Goal: Information Seeking & Learning: Check status

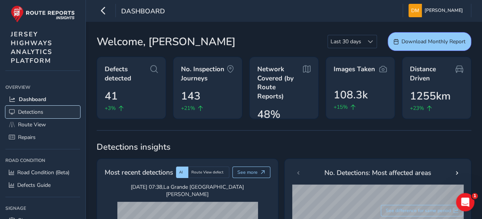
click at [42, 109] on span "Detections" at bounding box center [30, 112] width 25 height 7
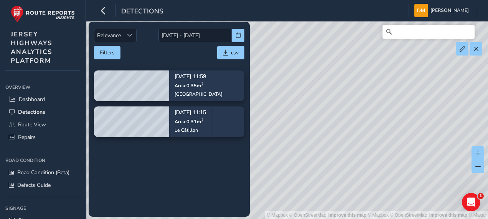
drag, startPoint x: 78, startPoint y: 124, endPoint x: 79, endPoint y: 137, distance: 12.3
click at [79, 137] on div "Overview Overview Dashboard Detections Route View Repairs Road Condition Road C…" at bounding box center [43, 147] width 86 height 143
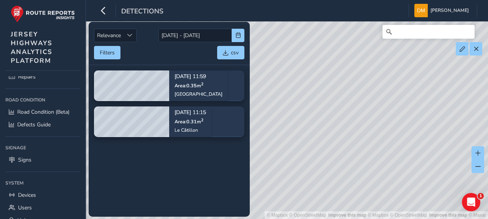
scroll to position [67, 0]
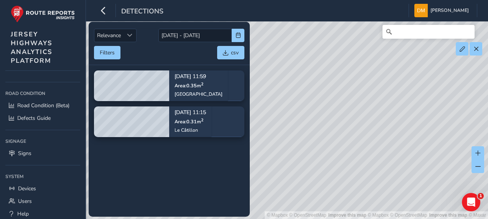
click at [208, 182] on tbody "[DATE] 11:59 Area: 0.35 m [STREET_ADDRESS] [DATE] 11:15 Area: 0.31 m 2 [GEOGRAP…" at bounding box center [169, 141] width 161 height 152
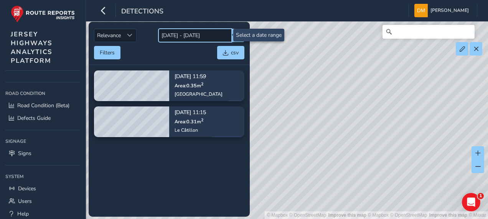
click at [177, 33] on input "[DATE] - [DATE]" at bounding box center [194, 35] width 73 height 13
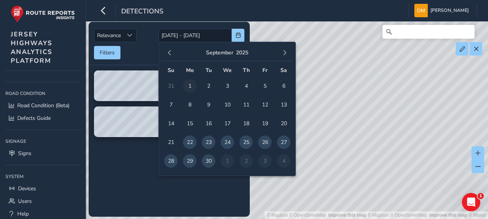
click at [191, 86] on span "1" at bounding box center [189, 85] width 13 height 13
type input "[DATE]"
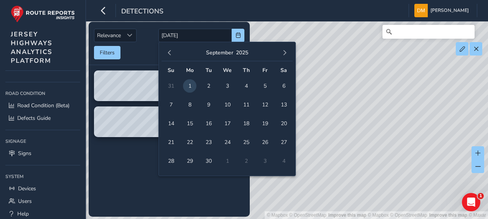
click at [191, 168] on td "29" at bounding box center [189, 161] width 19 height 19
click at [191, 161] on span "29" at bounding box center [189, 161] width 13 height 13
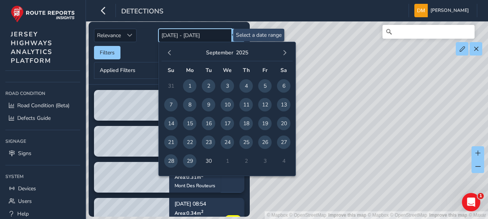
click at [199, 33] on input "[DATE] - [DATE]" at bounding box center [194, 35] width 73 height 13
click at [144, 54] on div "Filters csv" at bounding box center [169, 52] width 150 height 13
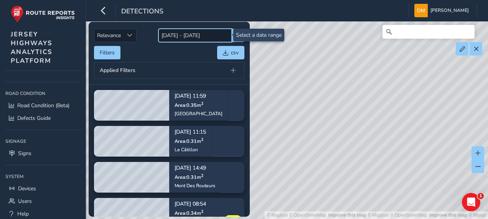
click at [211, 37] on input "[DATE] - [DATE]" at bounding box center [194, 35] width 73 height 13
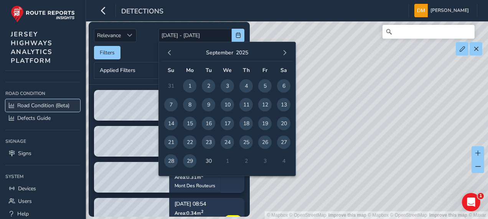
click at [41, 107] on span "Road Condition (Beta)" at bounding box center [43, 105] width 52 height 7
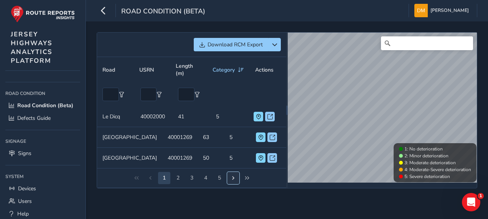
click at [235, 181] on span "Next Page" at bounding box center [232, 178] width 5 height 5
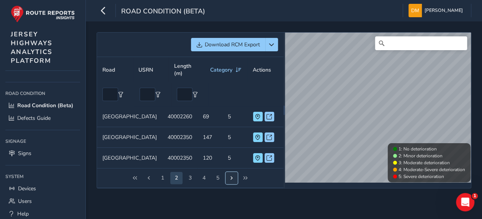
click at [229, 181] on span "Next Page" at bounding box center [231, 178] width 5 height 5
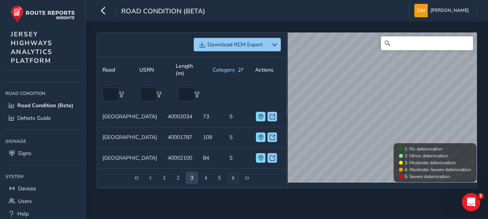
click at [229, 204] on div "Download RCM Export Road USRN Length (m) Category Actions [GEOGRAPHIC_DATA] Len…" at bounding box center [287, 120] width 402 height 198
click at [229, 184] on button "Next Page" at bounding box center [233, 178] width 12 height 12
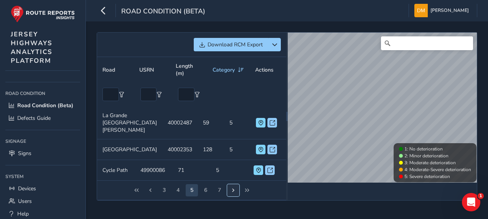
click at [229, 189] on button "Next Page" at bounding box center [233, 190] width 12 height 12
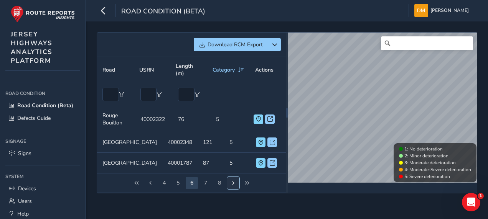
click at [229, 189] on button "Next Page" at bounding box center [233, 183] width 12 height 12
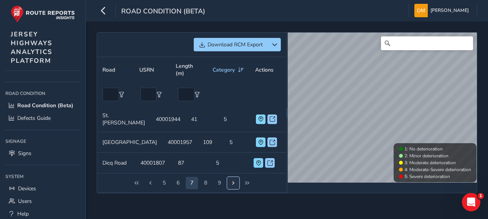
click at [229, 189] on button "Next Page" at bounding box center [233, 183] width 12 height 12
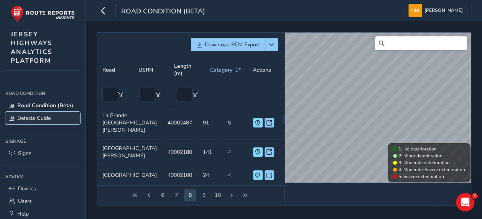
click at [46, 125] on link "Defects Guide" at bounding box center [42, 118] width 75 height 13
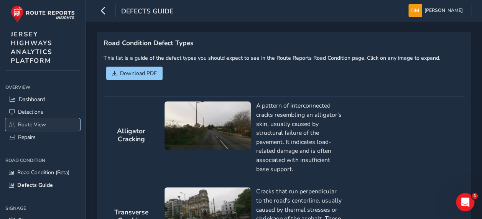
click at [26, 118] on link "Route View" at bounding box center [42, 124] width 75 height 13
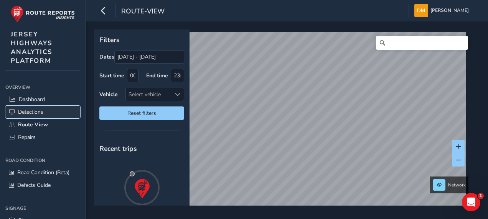
click at [29, 109] on span "Detections" at bounding box center [30, 112] width 25 height 7
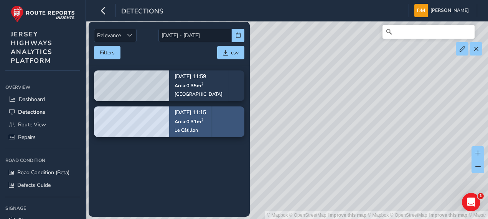
click at [211, 113] on div "[DATE] 11:15 Area: 0.31 m 2 Le Câtillon" at bounding box center [190, 122] width 42 height 44
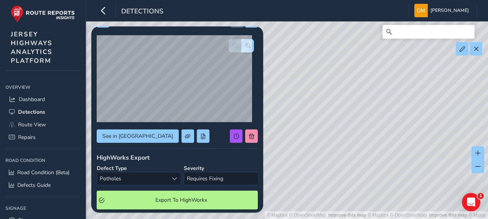
scroll to position [21, 0]
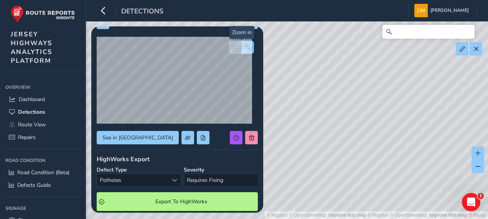
click at [245, 47] on span "button" at bounding box center [247, 46] width 5 height 5
click at [245, 46] on span "button" at bounding box center [247, 46] width 5 height 5
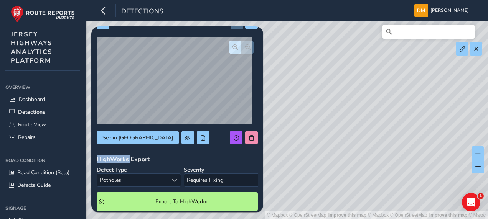
click at [242, 46] on div at bounding box center [241, 47] width 25 height 13
drag, startPoint x: 242, startPoint y: 46, endPoint x: 226, endPoint y: 46, distance: 15.7
click at [232, 46] on span "button" at bounding box center [234, 46] width 5 height 5
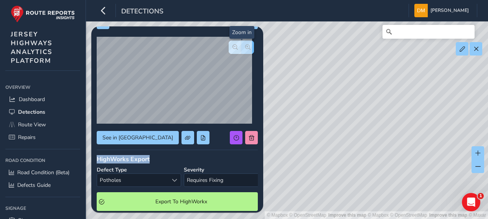
click at [245, 48] on span "button" at bounding box center [247, 46] width 5 height 5
click at [229, 44] on button "button" at bounding box center [235, 47] width 13 height 13
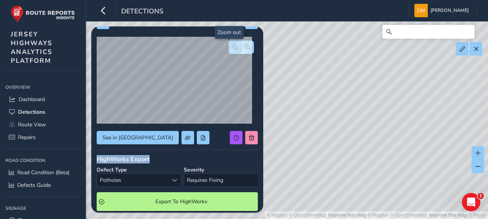
click at [229, 44] on button "button" at bounding box center [235, 47] width 13 height 13
click at [229, 44] on div at bounding box center [241, 47] width 25 height 13
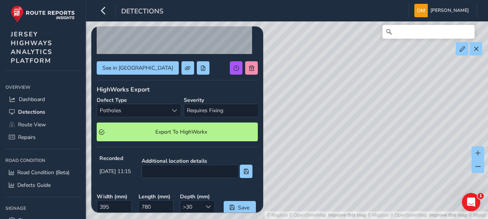
scroll to position [84, 0]
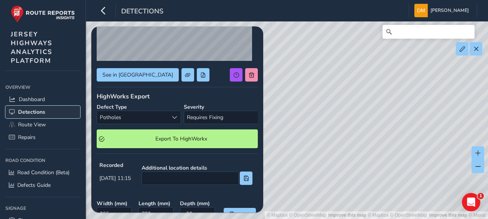
click at [44, 110] on span "Detections" at bounding box center [31, 112] width 27 height 7
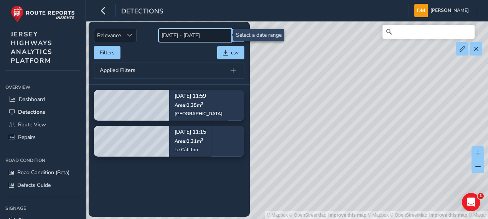
click at [191, 36] on input "[DATE] - [DATE]" at bounding box center [194, 35] width 73 height 13
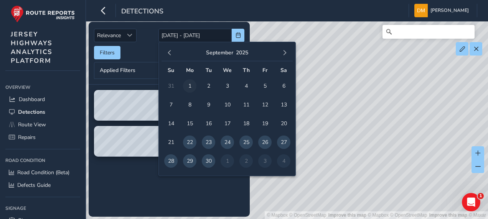
click at [191, 86] on span "1" at bounding box center [189, 85] width 13 height 13
type input "[DATE]"
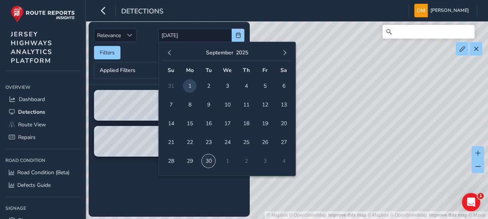
click at [207, 164] on span "30" at bounding box center [208, 161] width 13 height 13
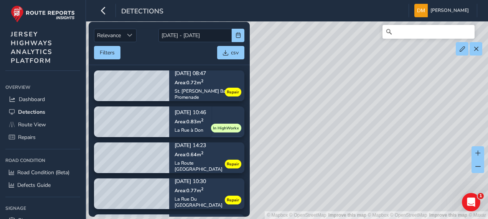
click at [148, 58] on div "Filters csv" at bounding box center [169, 52] width 150 height 13
